Goal: Task Accomplishment & Management: Manage account settings

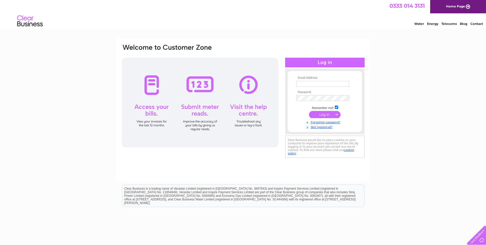
type input "[EMAIL_ADDRESS][DOMAIN_NAME]"
click at [327, 113] on input "submit" at bounding box center [324, 114] width 31 height 7
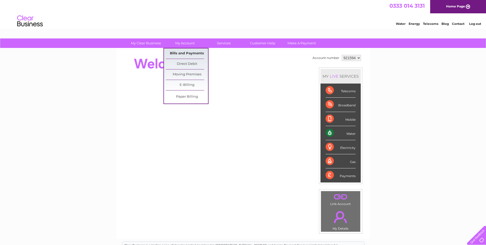
click at [184, 52] on link "Bills and Payments" at bounding box center [187, 53] width 42 height 10
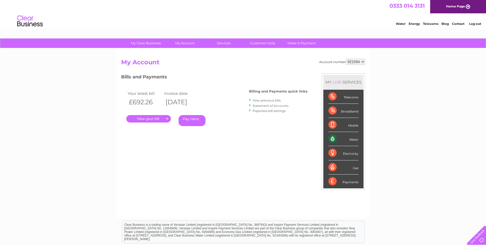
click at [152, 118] on link "." at bounding box center [148, 118] width 45 height 7
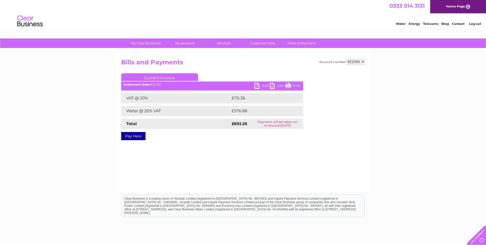
click at [258, 87] on link "PDF" at bounding box center [261, 86] width 15 height 7
